Goal: Information Seeking & Learning: Check status

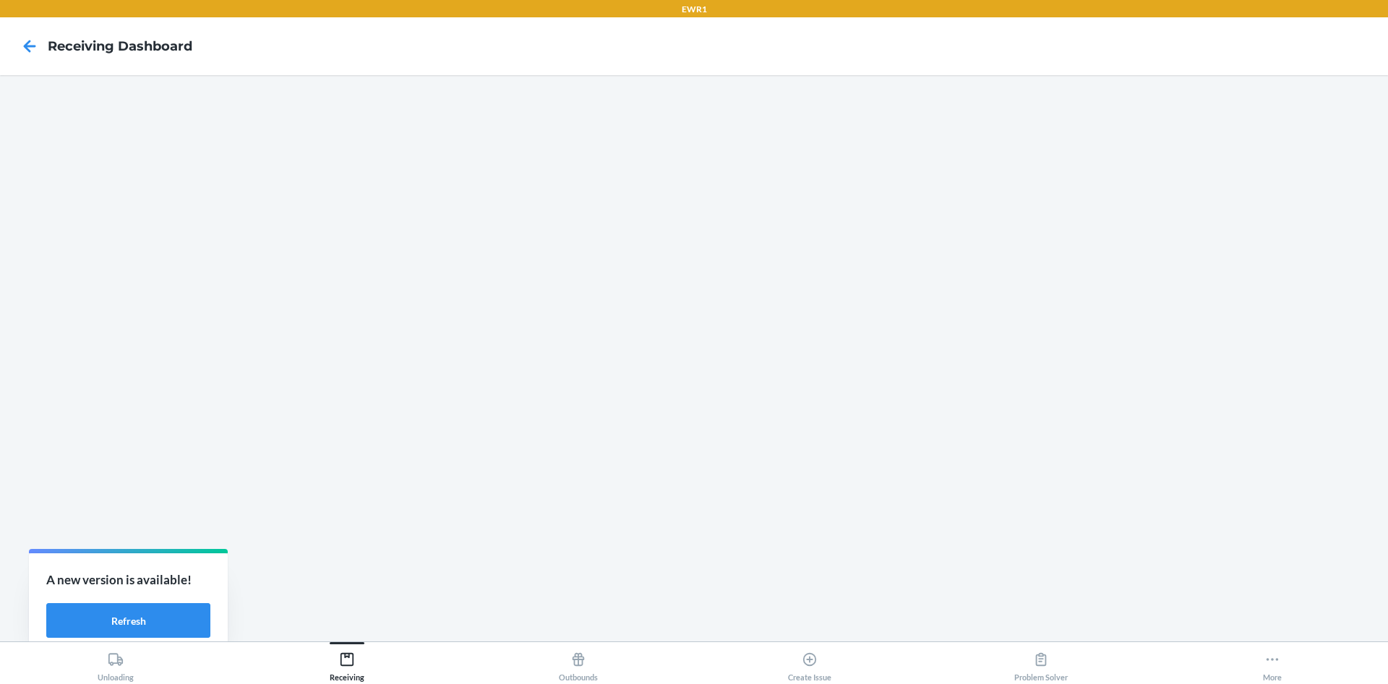
click at [13, 50] on div at bounding box center [30, 46] width 36 height 36
click at [33, 47] on icon at bounding box center [29, 46] width 25 height 25
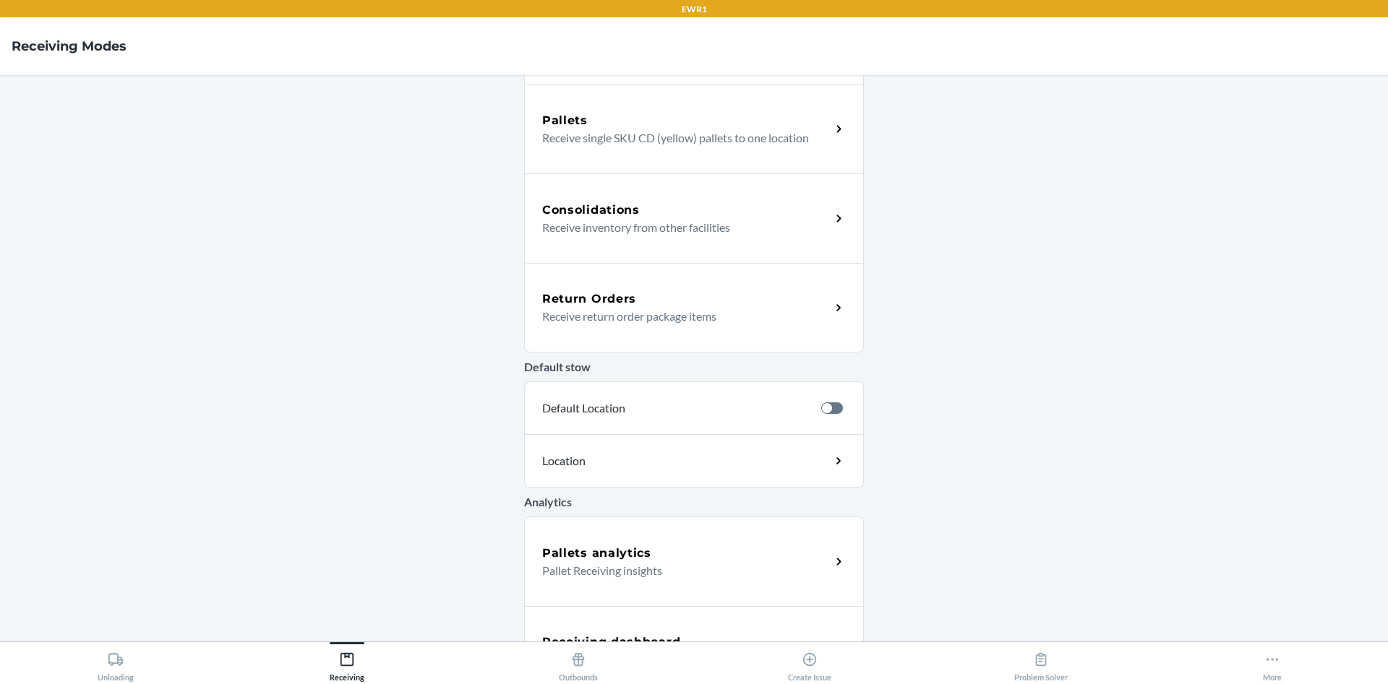
scroll to position [323, 0]
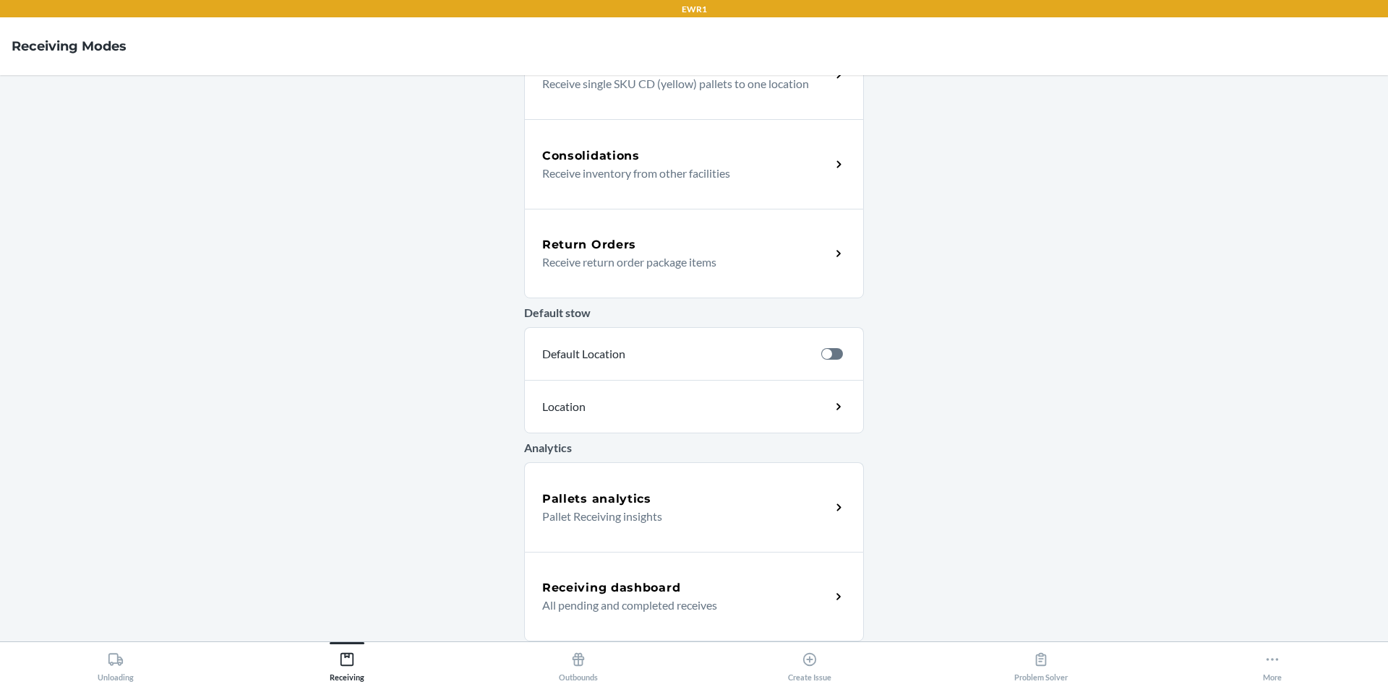
click at [611, 523] on p "Pallet Receiving insights" at bounding box center [680, 516] width 277 height 17
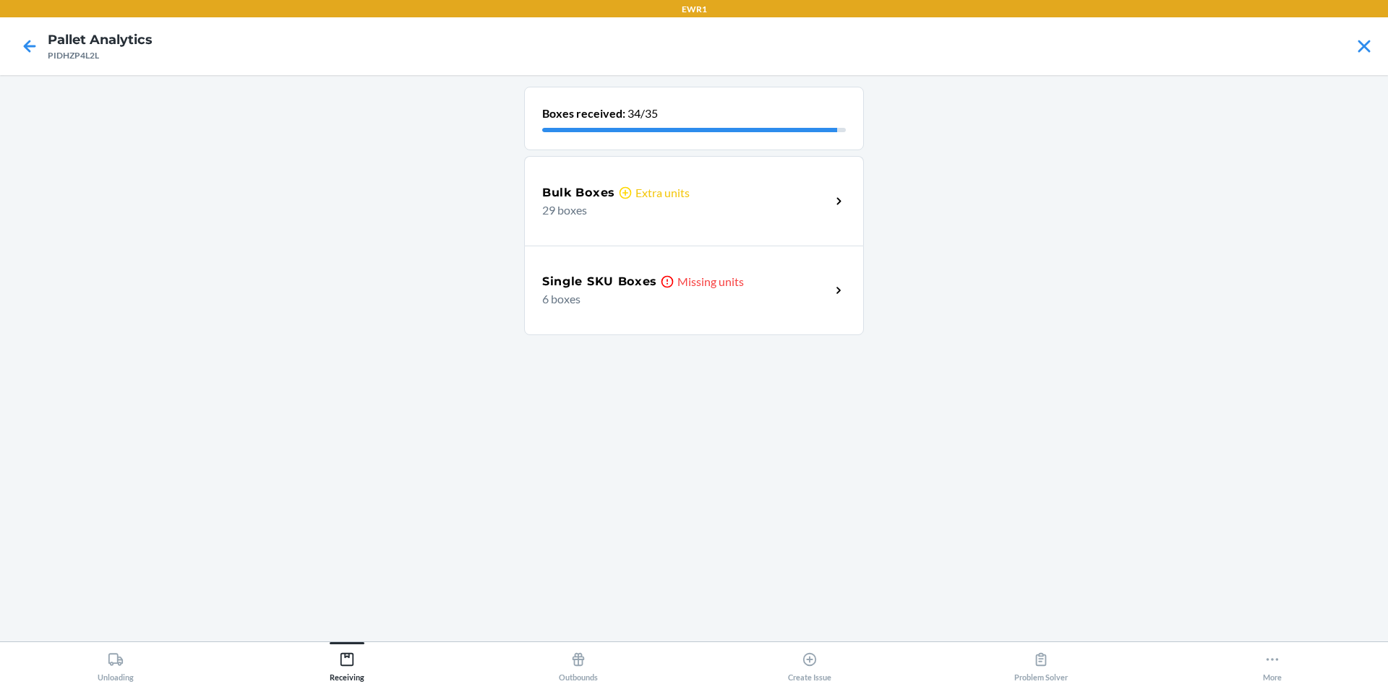
click at [701, 188] on div "Bulk Boxes Extra units" at bounding box center [686, 192] width 288 height 17
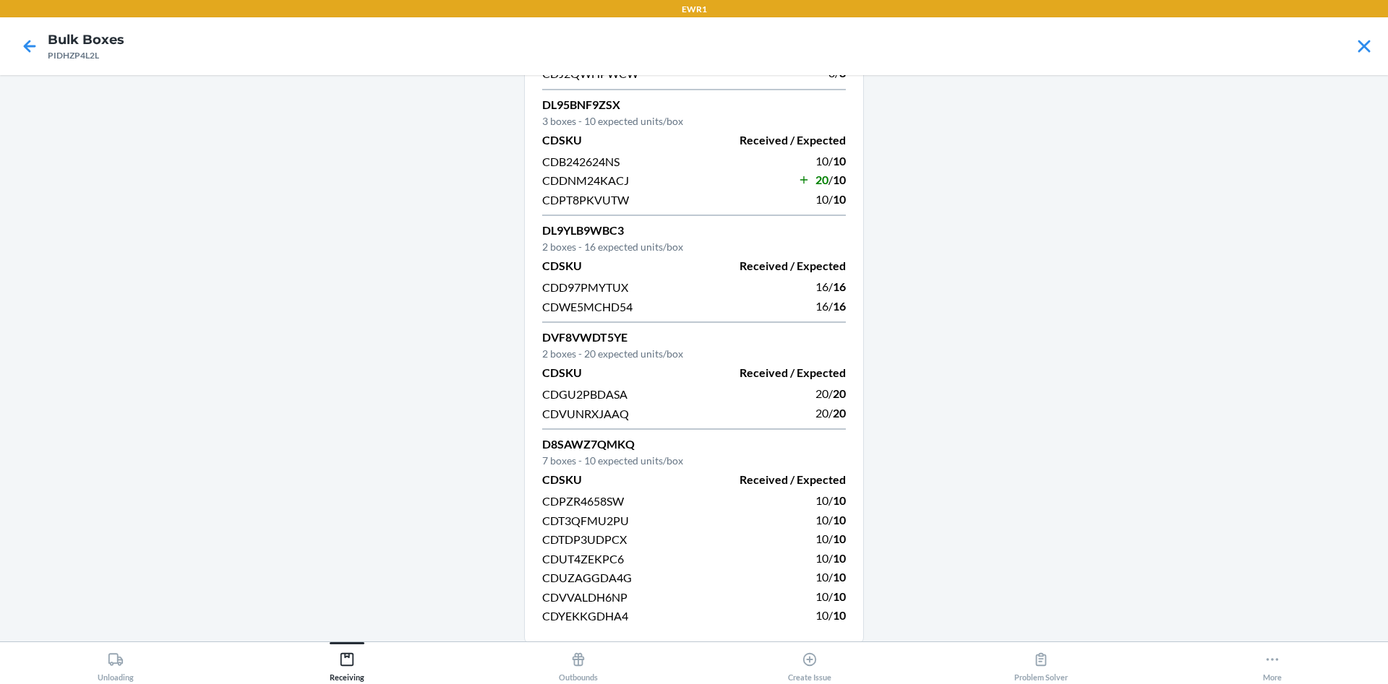
scroll to position [642, 0]
click at [355, 656] on div "Receiving" at bounding box center [347, 664] width 35 height 36
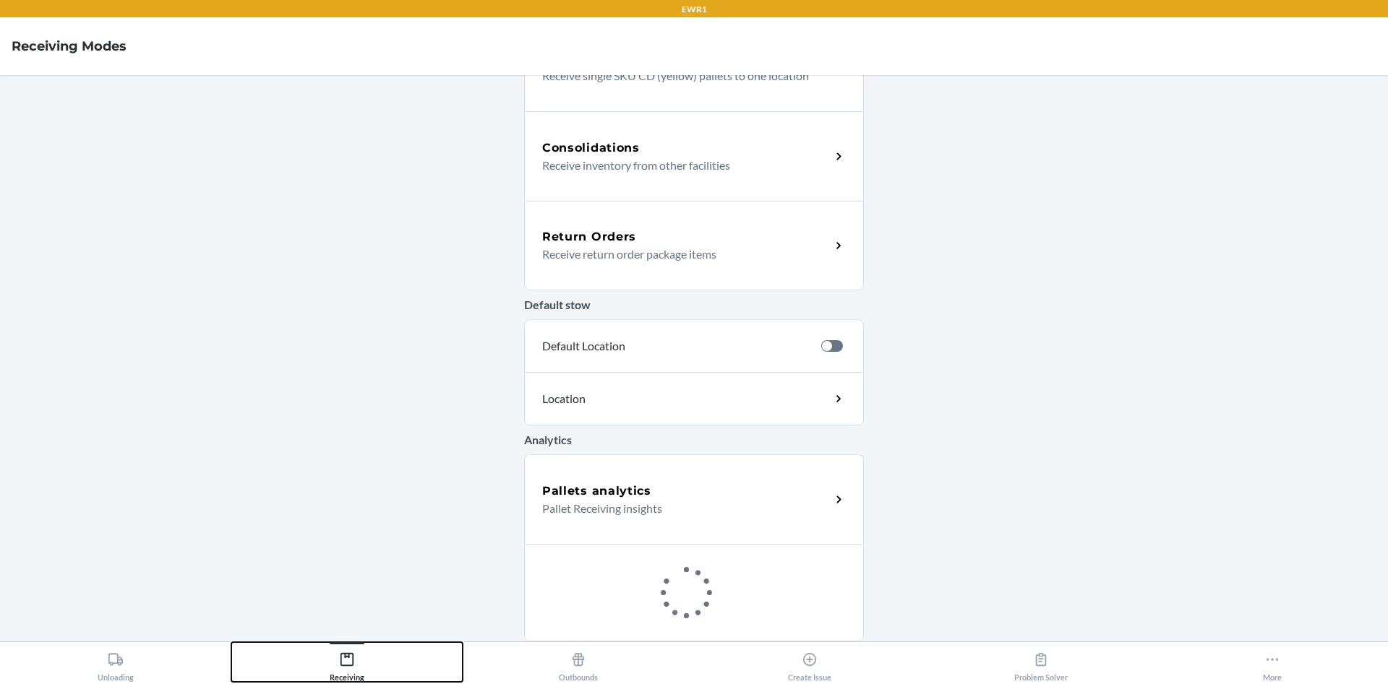
scroll to position [323, 0]
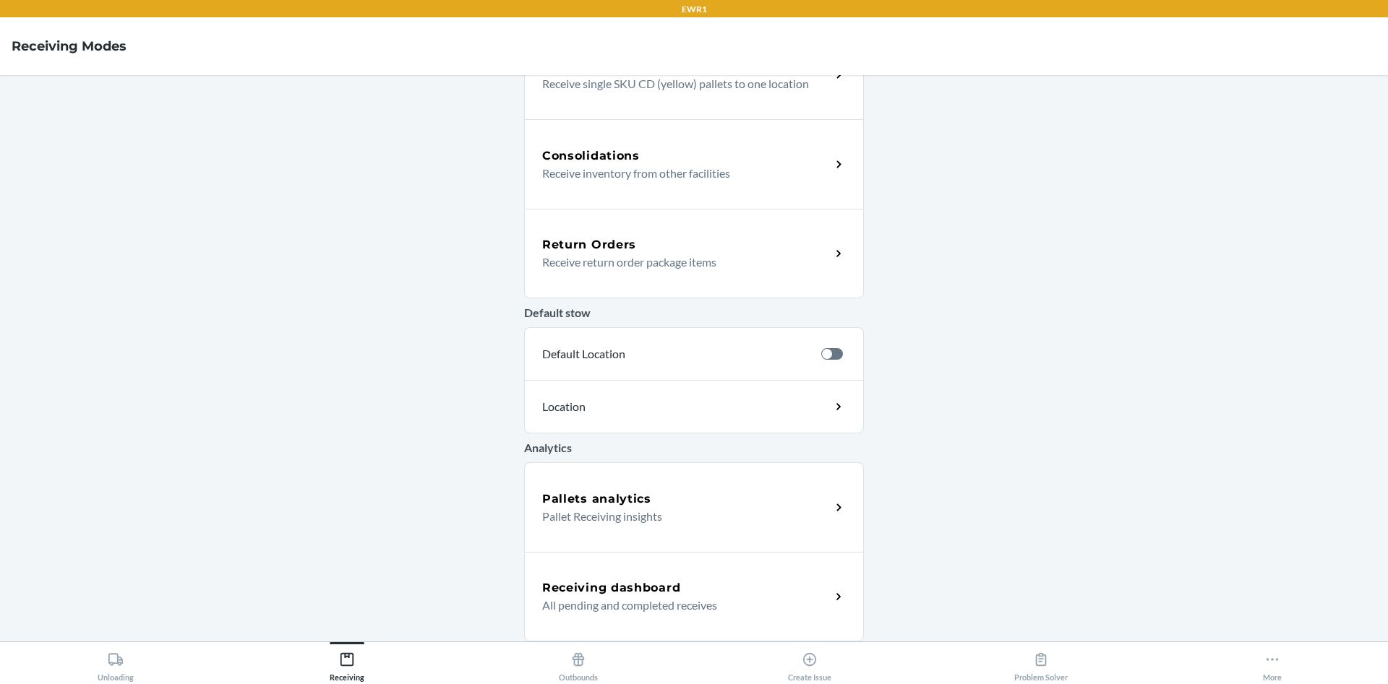
click at [546, 512] on p "Pallet Receiving insights" at bounding box center [680, 516] width 277 height 17
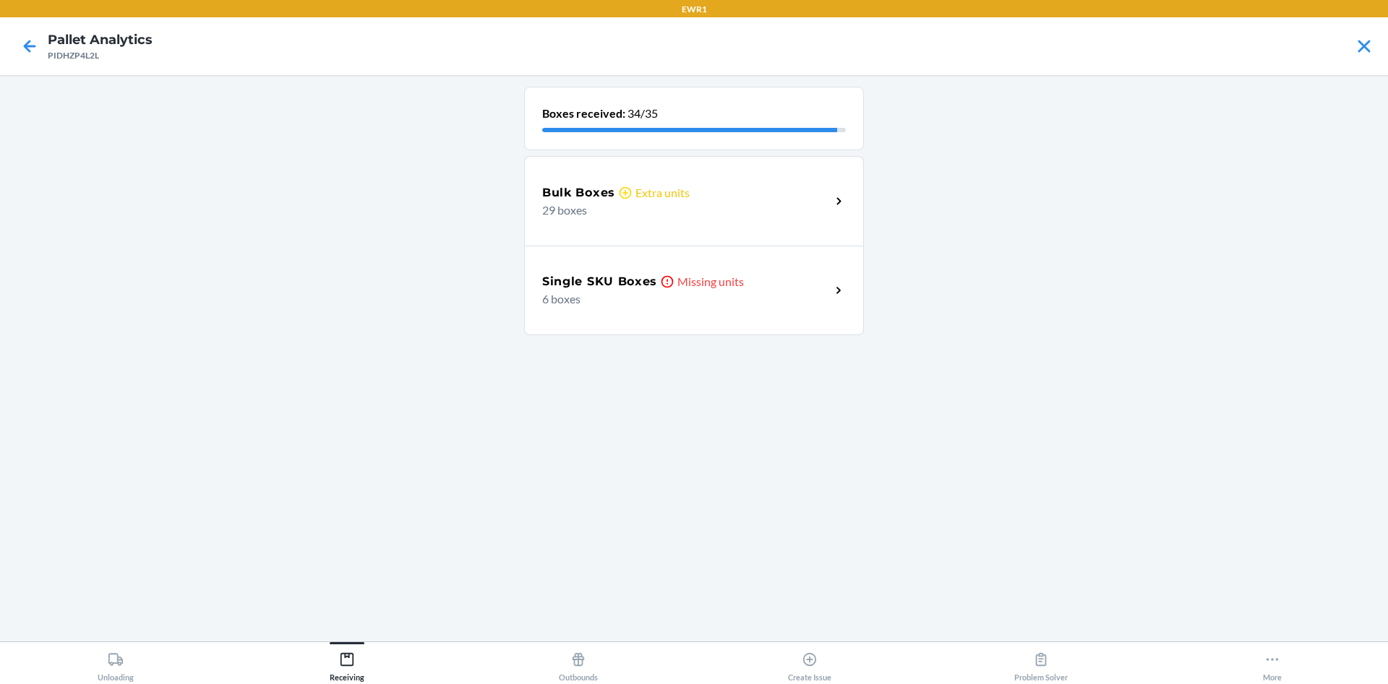
click at [710, 326] on div "Single SKU Boxes Missing units 6 boxes" at bounding box center [694, 291] width 340 height 90
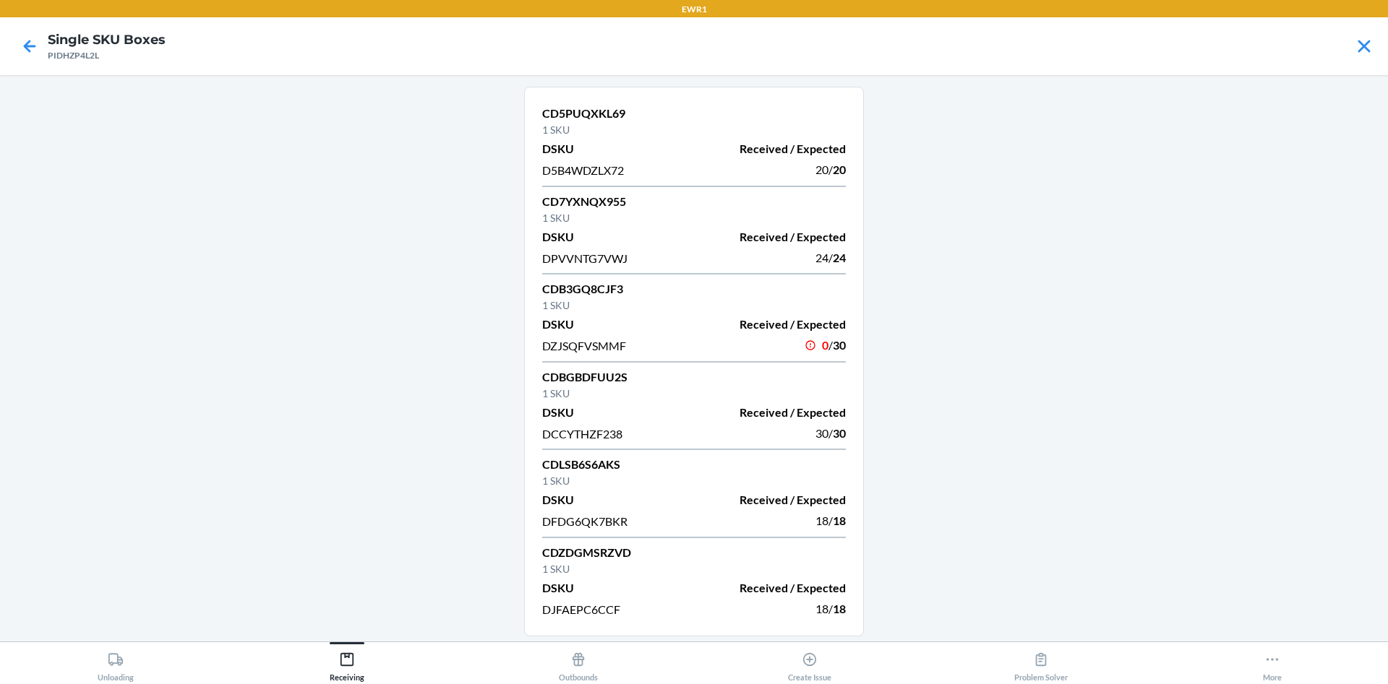
click at [595, 384] on p "CDBGBDFUU2S" at bounding box center [694, 377] width 304 height 17
click at [588, 384] on p "CDBGBDFUU2S" at bounding box center [694, 377] width 304 height 17
copy p "CDBGBDFUU2S"
